Goal: Communication & Community: Participate in discussion

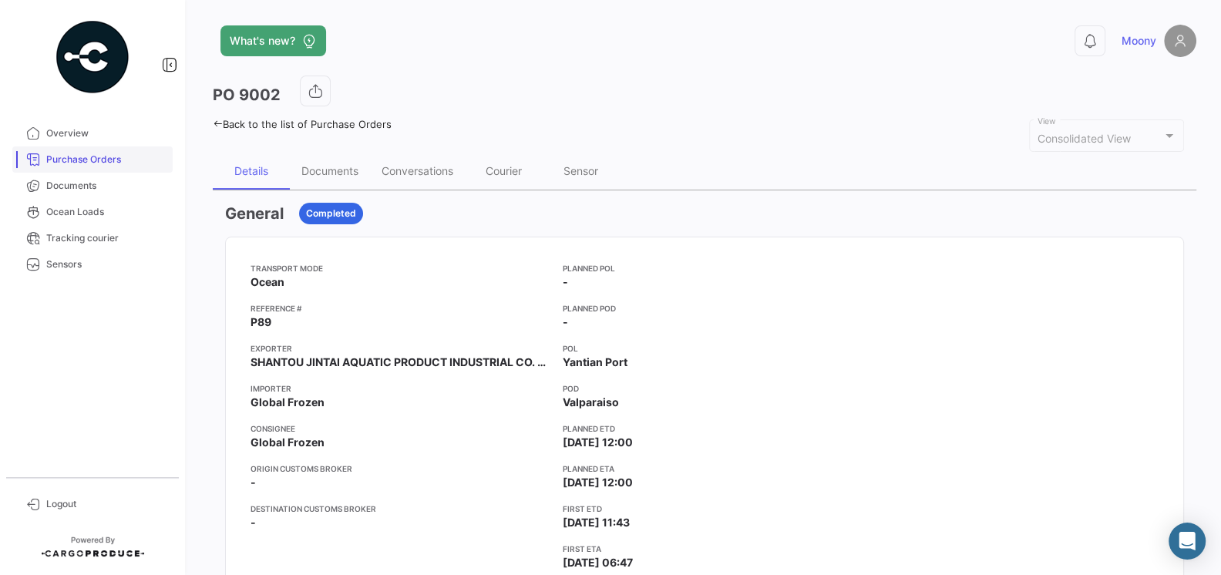
click at [68, 162] on span "Purchase Orders" at bounding box center [106, 160] width 120 height 14
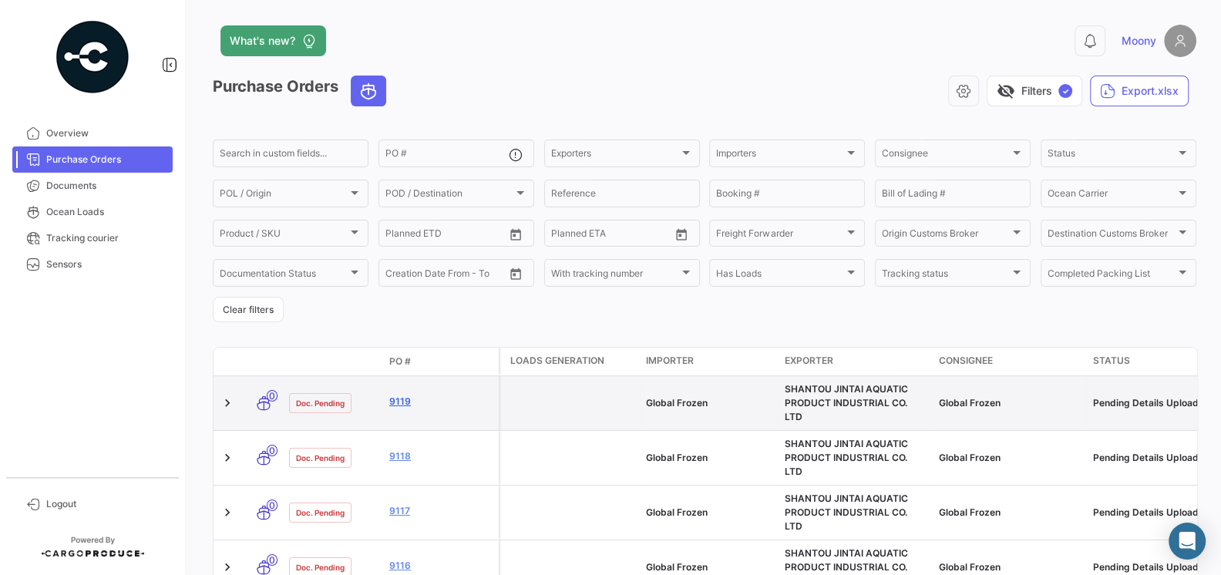
click at [401, 397] on link "9119" at bounding box center [440, 402] width 103 height 14
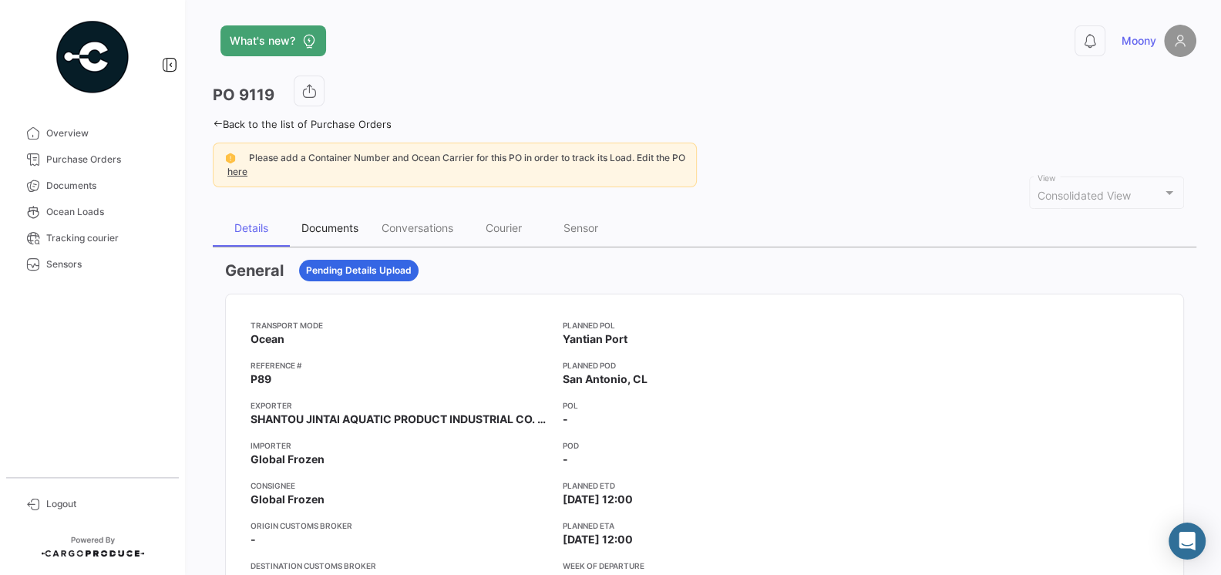
click at [335, 227] on div "Documents" at bounding box center [329, 227] width 57 height 13
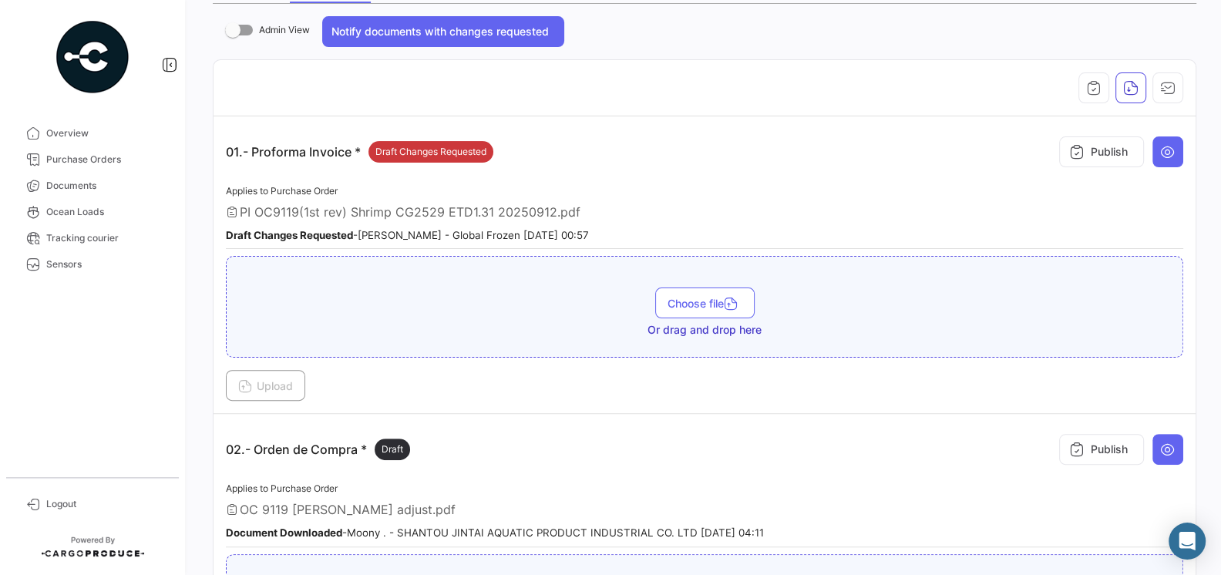
scroll to position [272, 0]
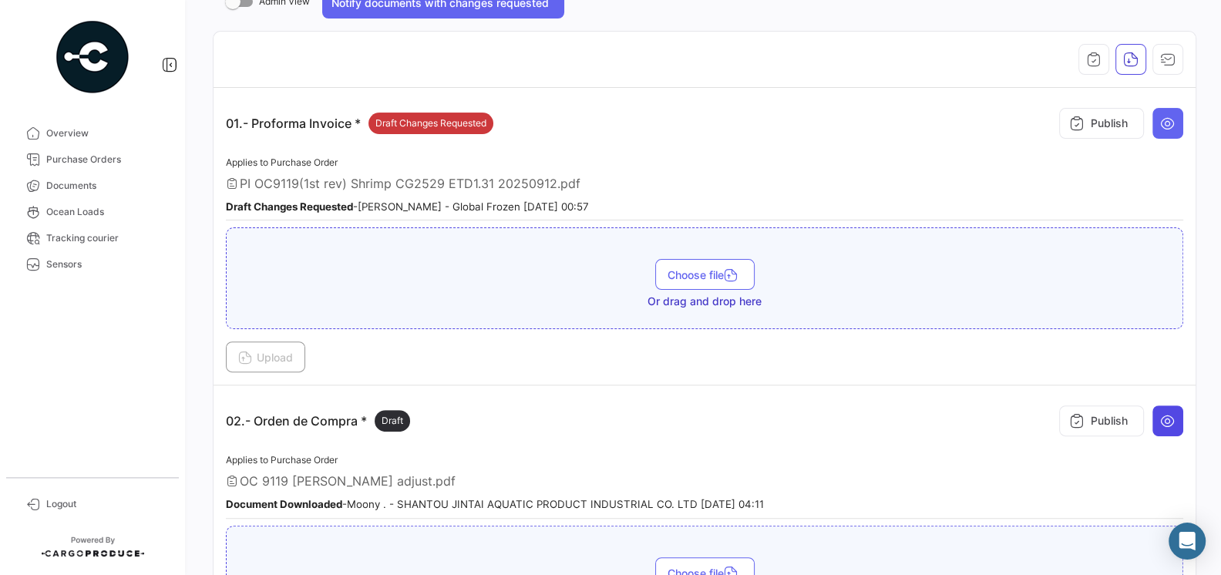
click at [1173, 416] on icon at bounding box center [1167, 420] width 15 height 15
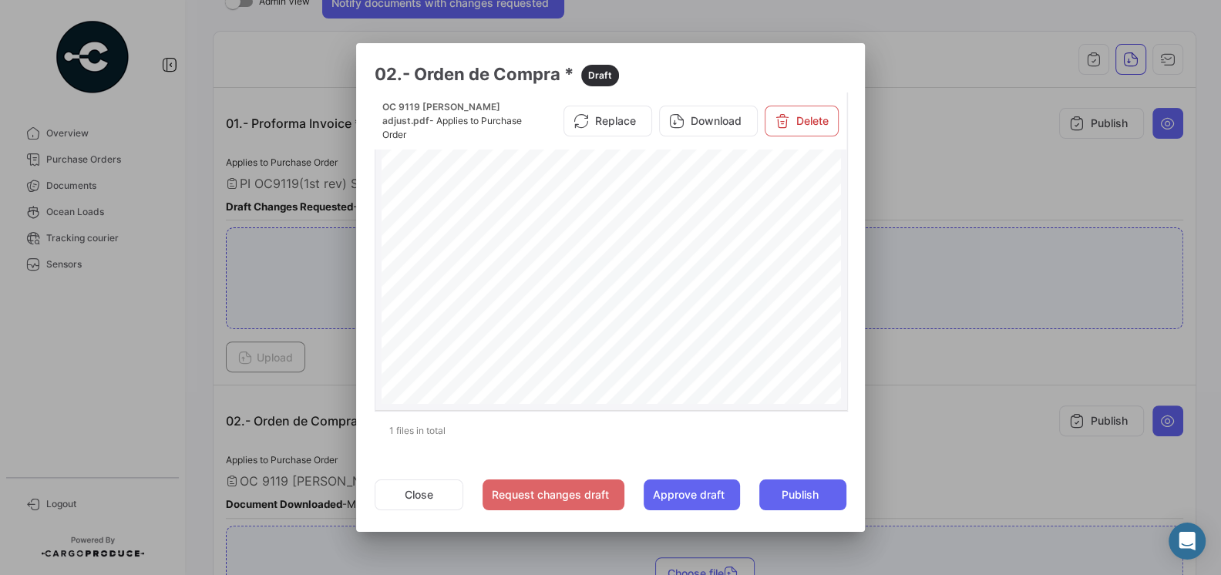
click at [746, 366] on div "PURCHASE ORDER GLOBAL FROZEN SPAAmérico Vespucio #0350, QuilicuraTel.:+1 619 [E…" at bounding box center [611, 474] width 460 height 658
click at [627, 123] on button "Replace" at bounding box center [607, 121] width 89 height 31
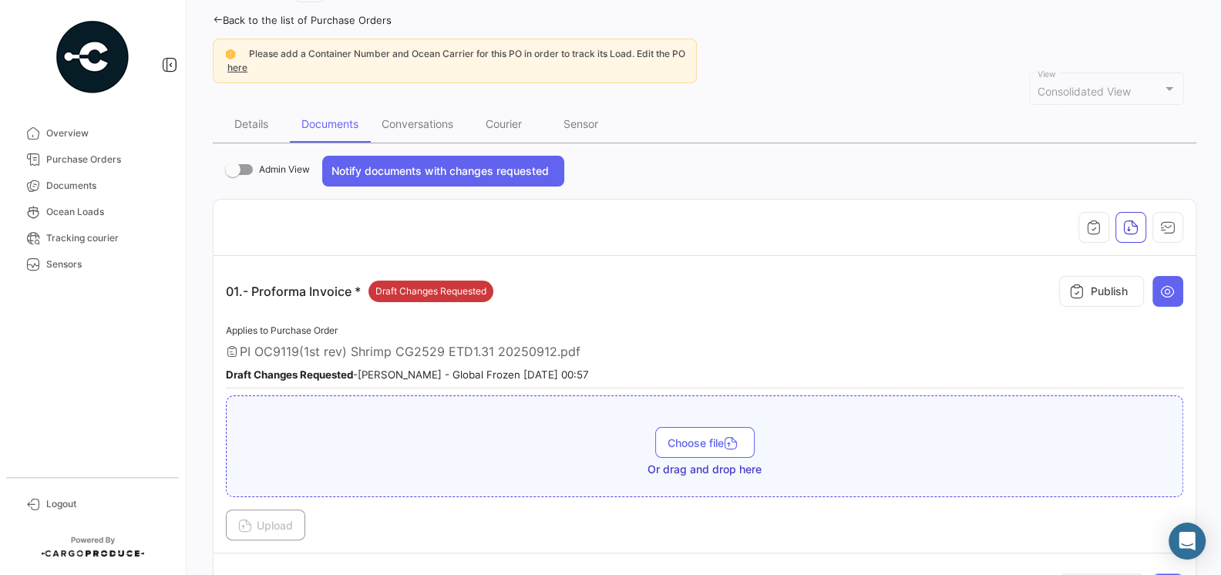
scroll to position [183, 0]
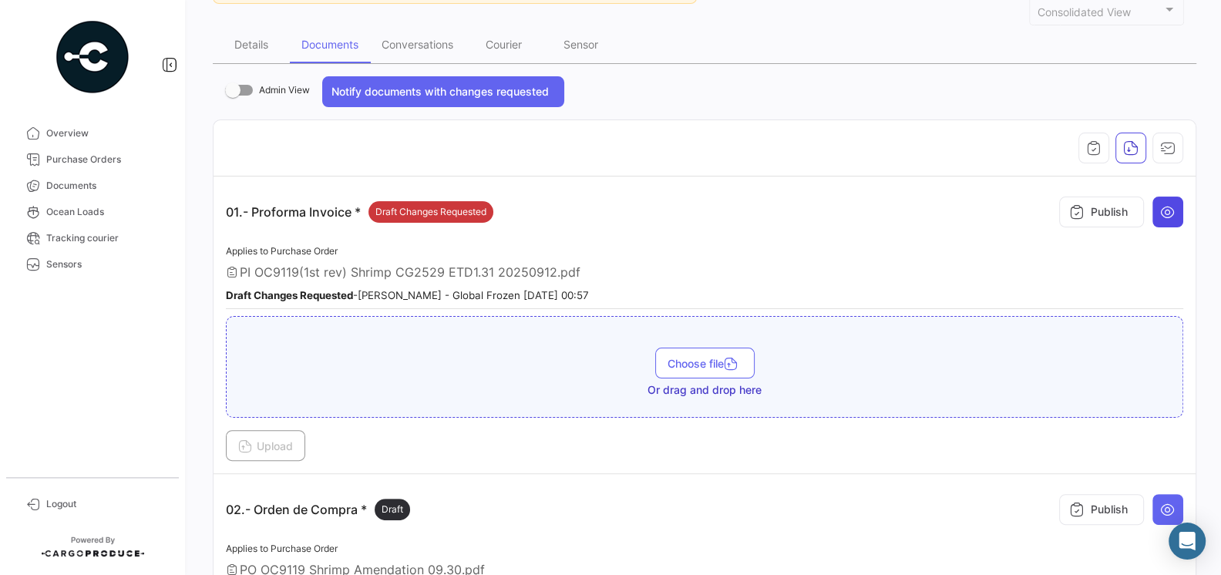
click at [1174, 206] on icon at bounding box center [1167, 211] width 15 height 15
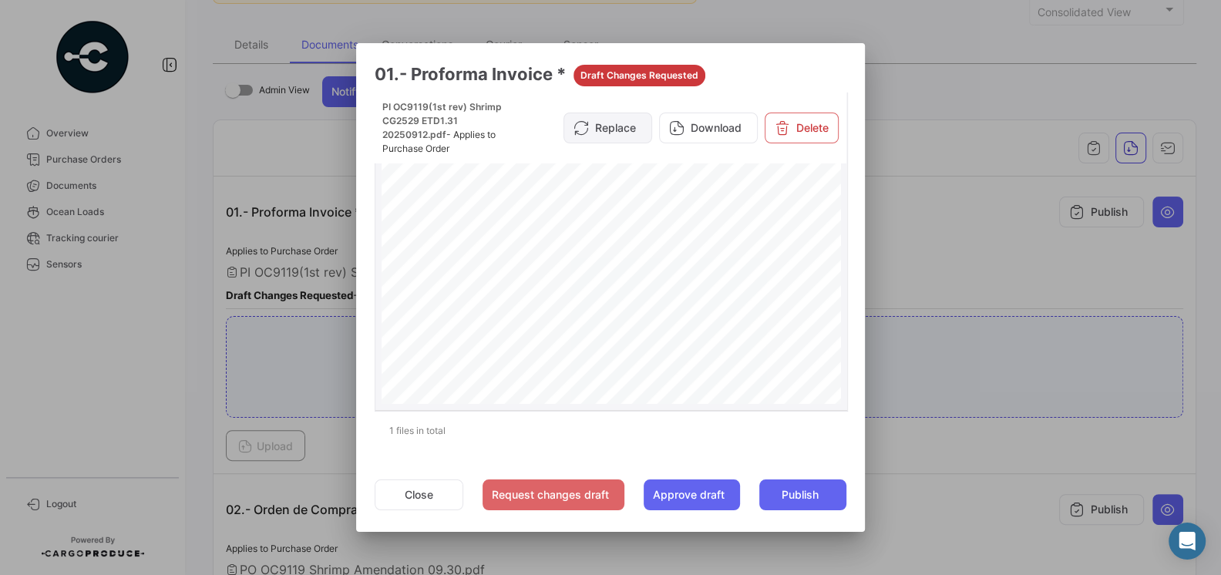
click at [624, 124] on button "Replace" at bounding box center [607, 128] width 89 height 31
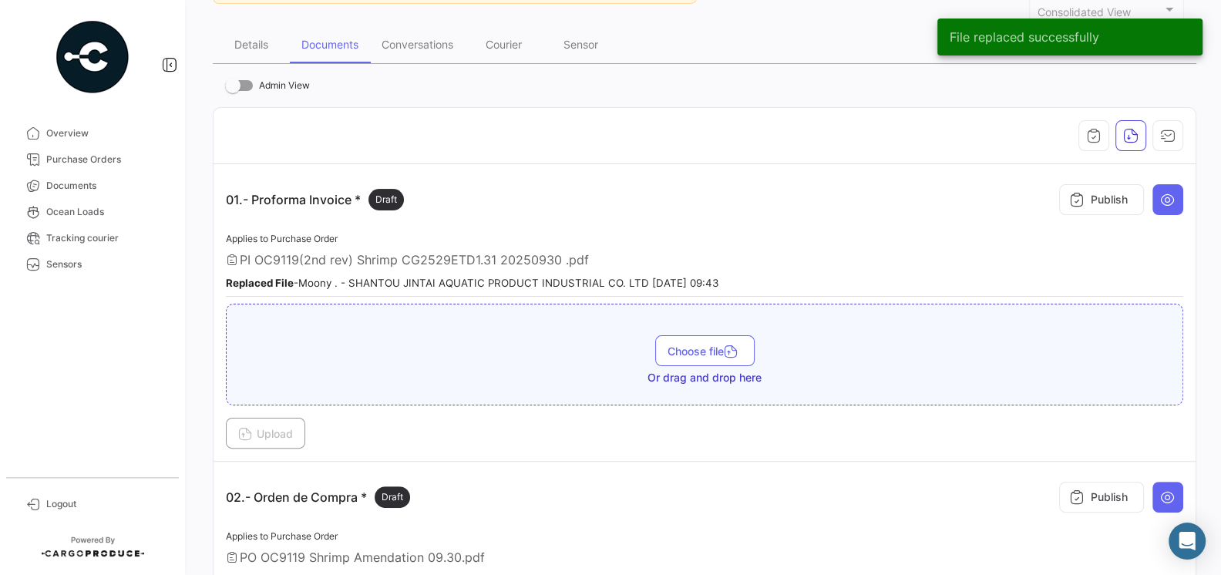
click at [757, 442] on div "Upload" at bounding box center [704, 433] width 957 height 31
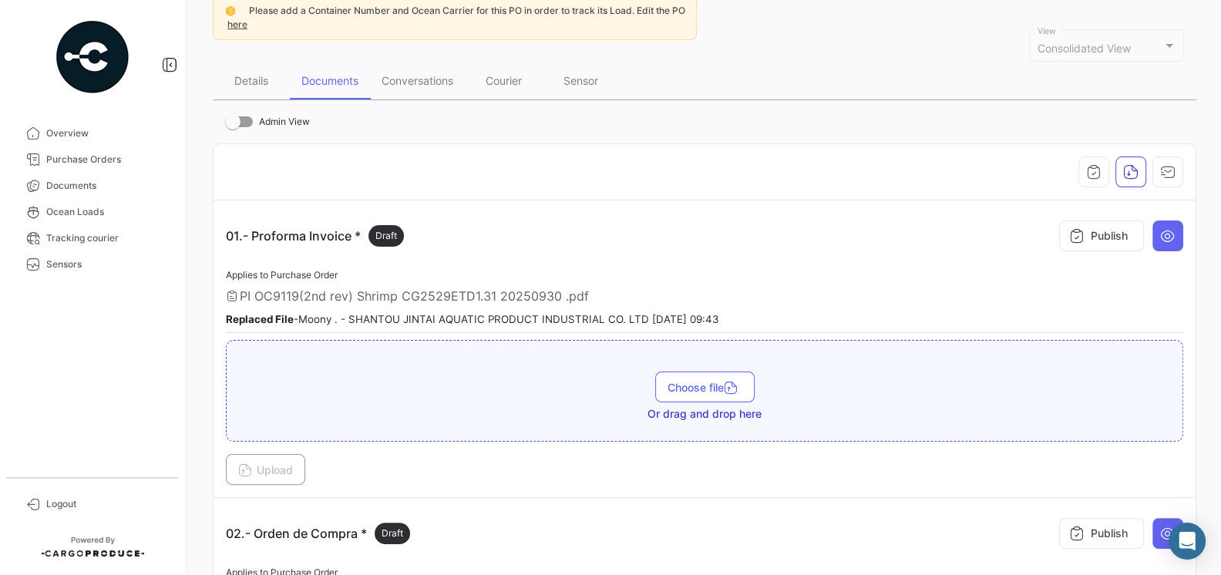
scroll to position [0, 0]
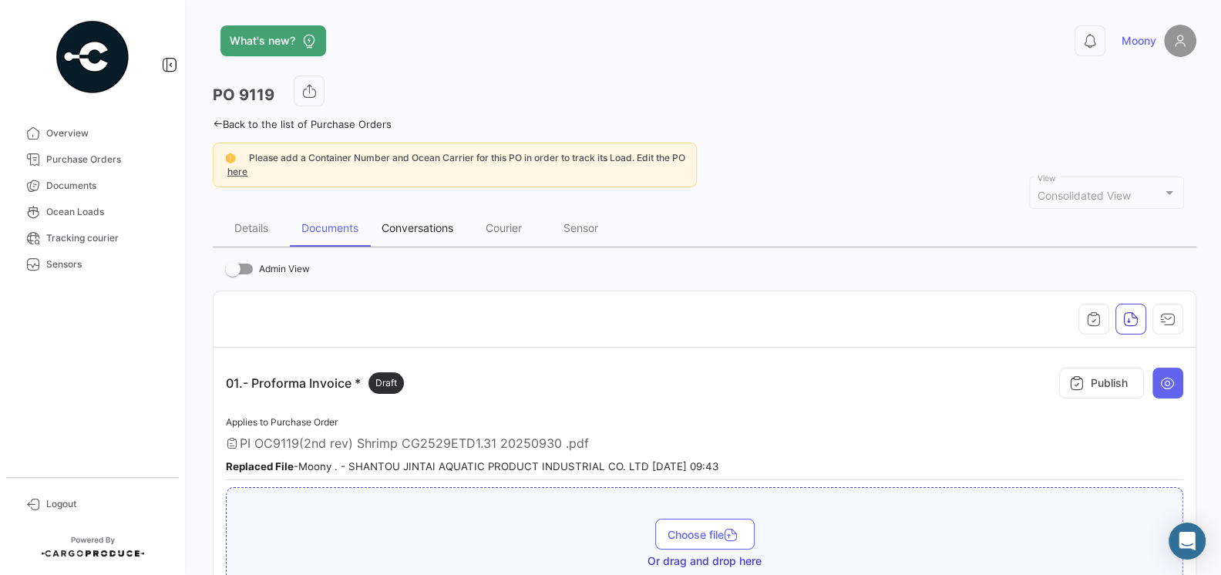
click at [440, 232] on div "Conversations" at bounding box center [417, 227] width 72 height 13
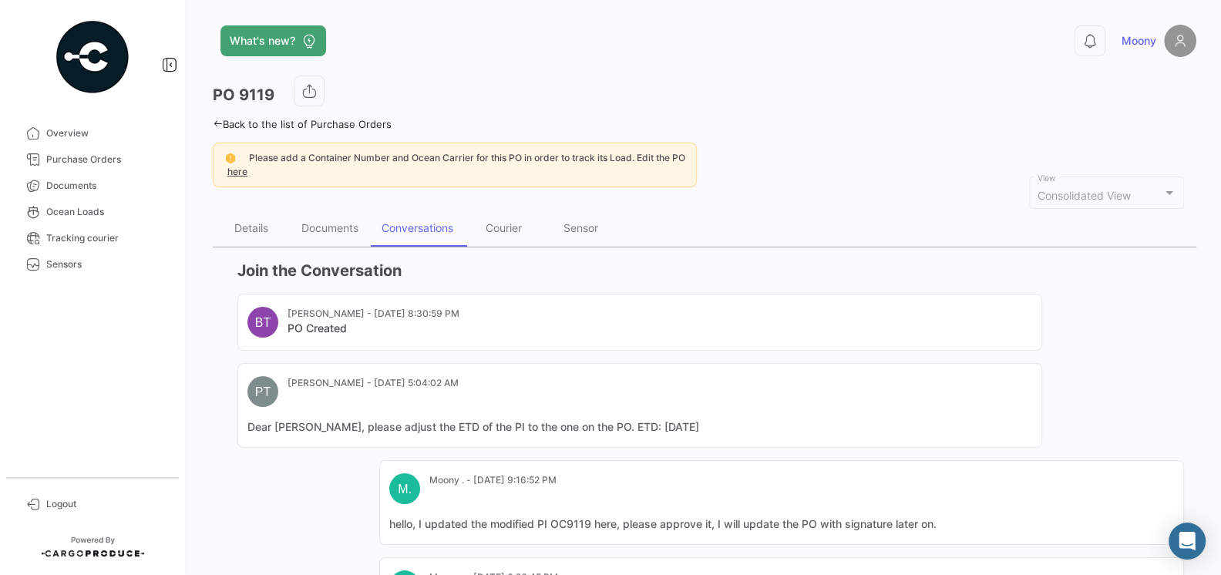
scroll to position [287, 0]
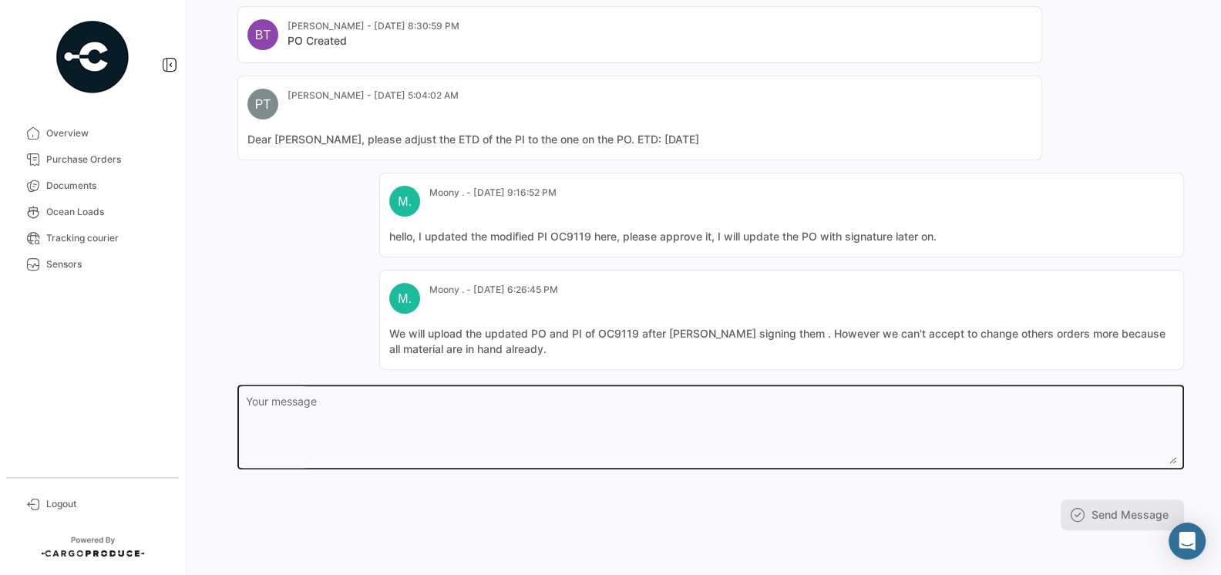
click at [516, 422] on textarea "Your message" at bounding box center [711, 430] width 930 height 68
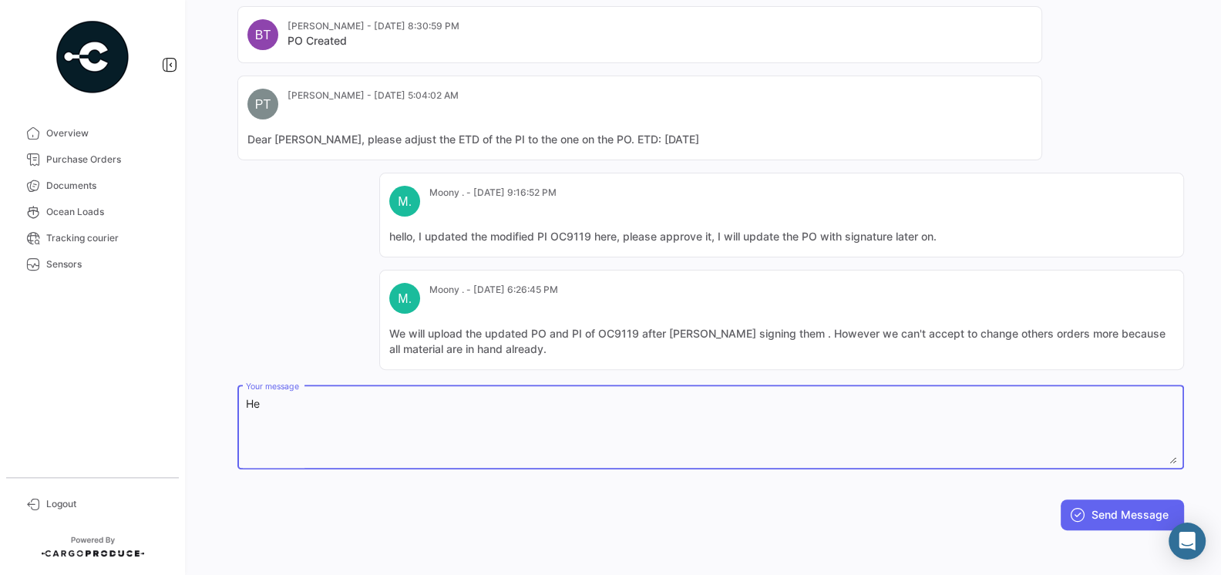
type textarea "H"
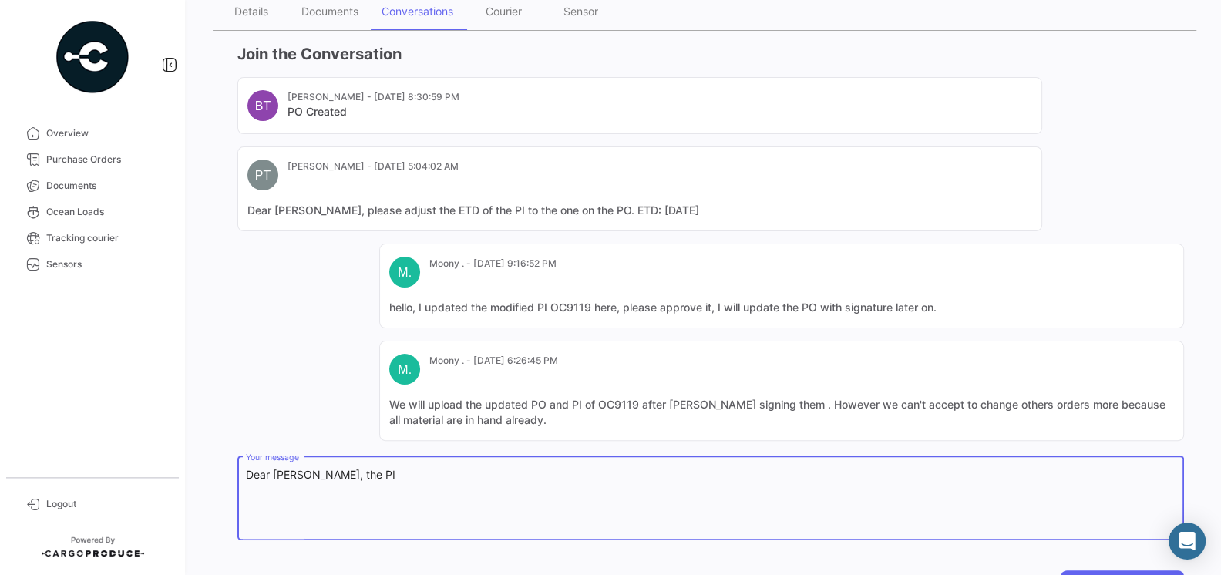
scroll to position [231, 0]
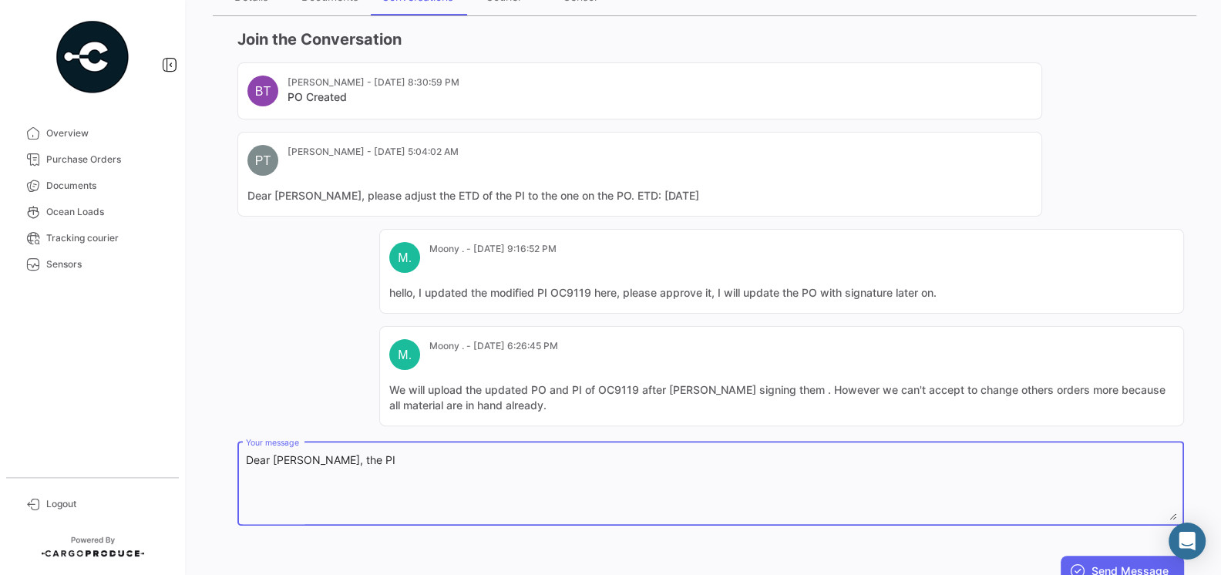
click at [274, 459] on textarea "Dear [PERSON_NAME], the PI" at bounding box center [711, 486] width 930 height 68
click at [401, 461] on textarea "Dear [PERSON_NAME], [PERSON_NAME], the PI" at bounding box center [711, 486] width 930 height 68
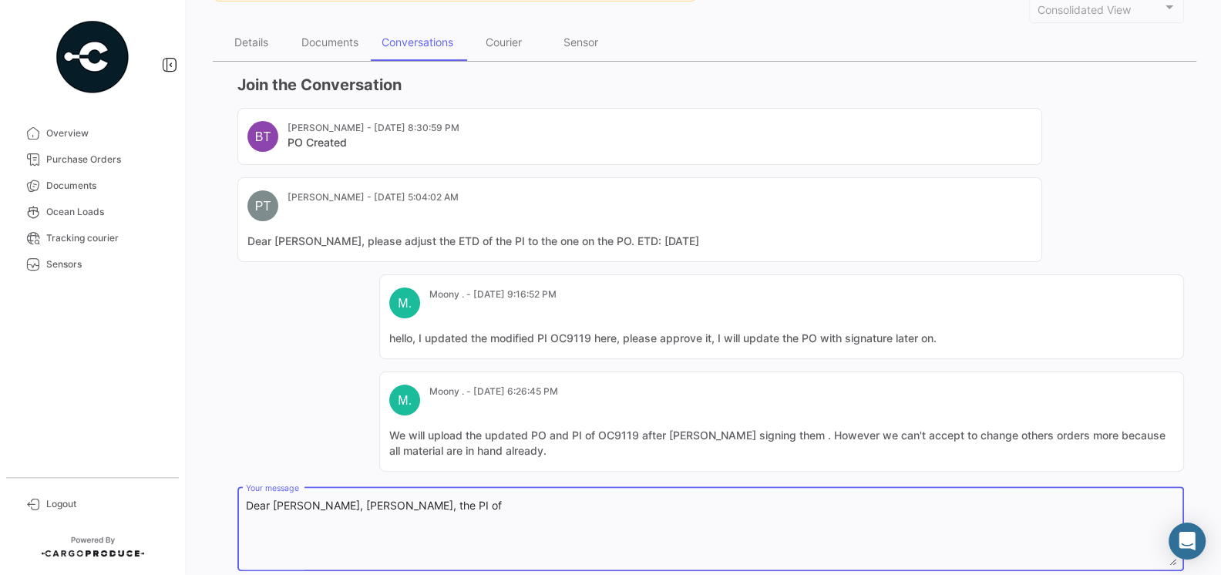
scroll to position [287, 0]
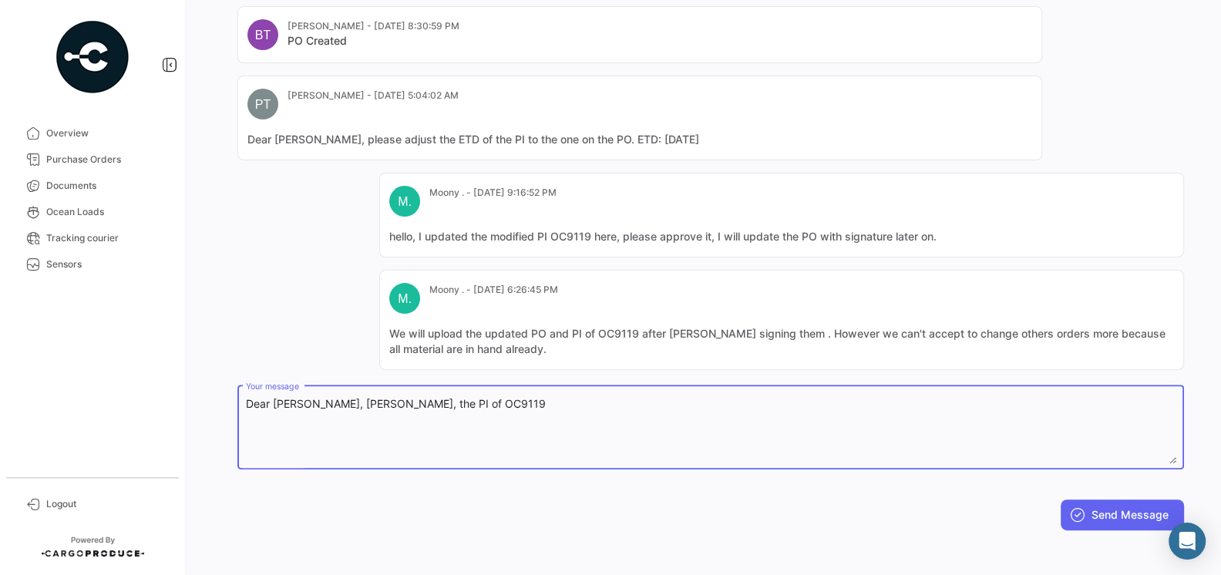
click at [403, 405] on textarea "Dear [PERSON_NAME], [PERSON_NAME], the PI of OC9119" at bounding box center [711, 430] width 930 height 68
click at [512, 408] on textarea "Dear [PERSON_NAME], [PERSON_NAME], the PI and PO of OC9119" at bounding box center [711, 430] width 930 height 68
click at [389, 396] on textarea "Dear [PERSON_NAME], [PERSON_NAME], the PI and PO of OC9119 was signed and uploa…" at bounding box center [711, 430] width 930 height 68
type textarea "Dear [PERSON_NAME], [PERSON_NAME], the updated PI and PO of OC9119 was signed a…"
click at [1094, 510] on button "Send Message" at bounding box center [1121, 514] width 123 height 31
